Goal: Navigation & Orientation: Find specific page/section

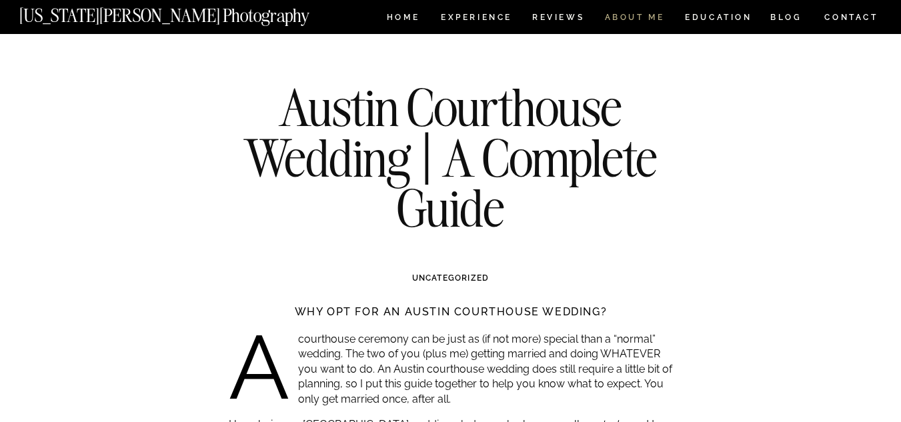
click at [643, 18] on nav "ABOUT ME" at bounding box center [634, 18] width 61 height 11
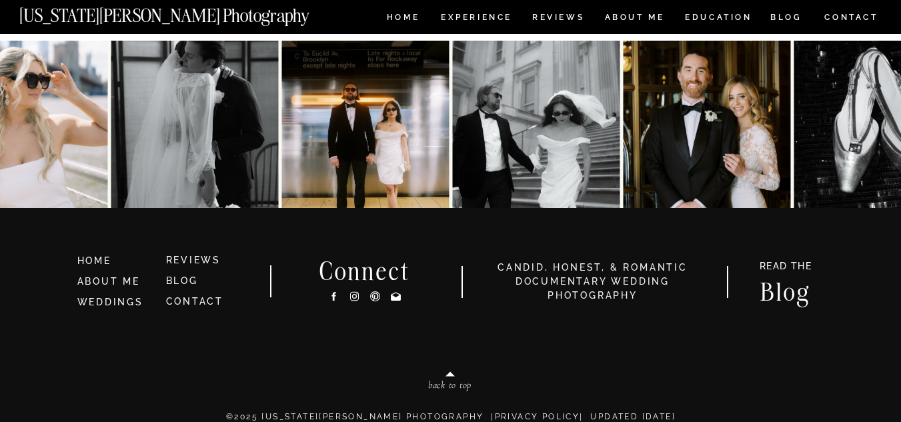
scroll to position [3023, 0]
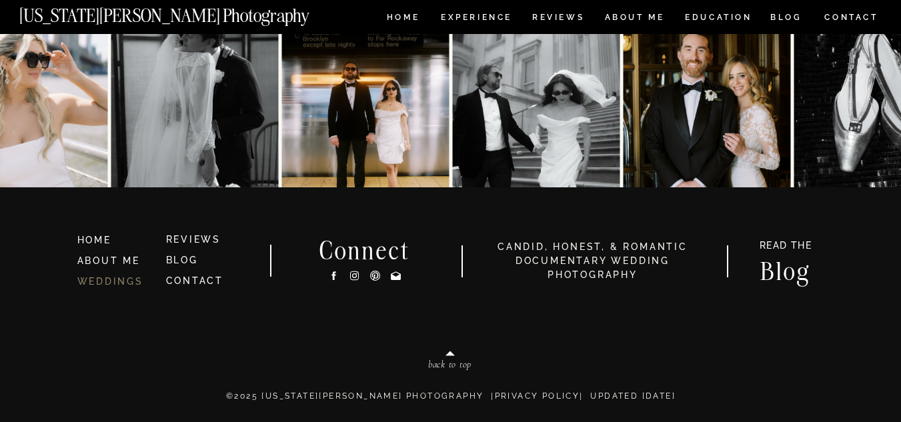
click at [127, 277] on link "WEDDINGS" at bounding box center [110, 281] width 66 height 11
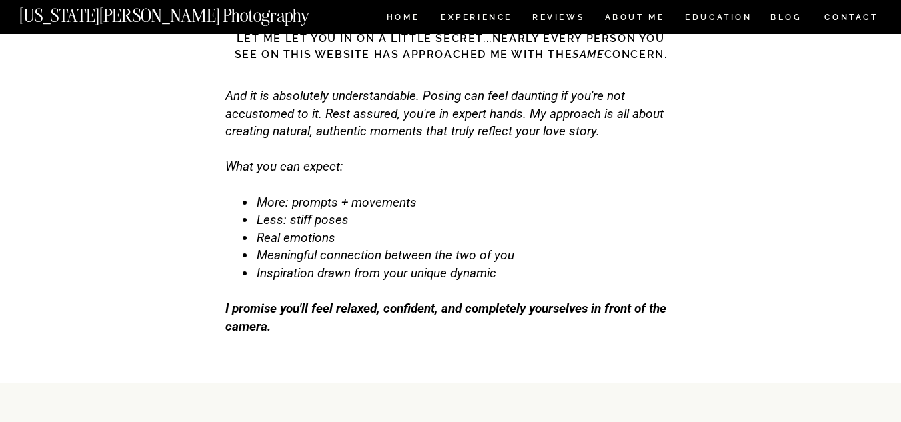
scroll to position [4207, 0]
